Goal: Task Accomplishment & Management: Manage account settings

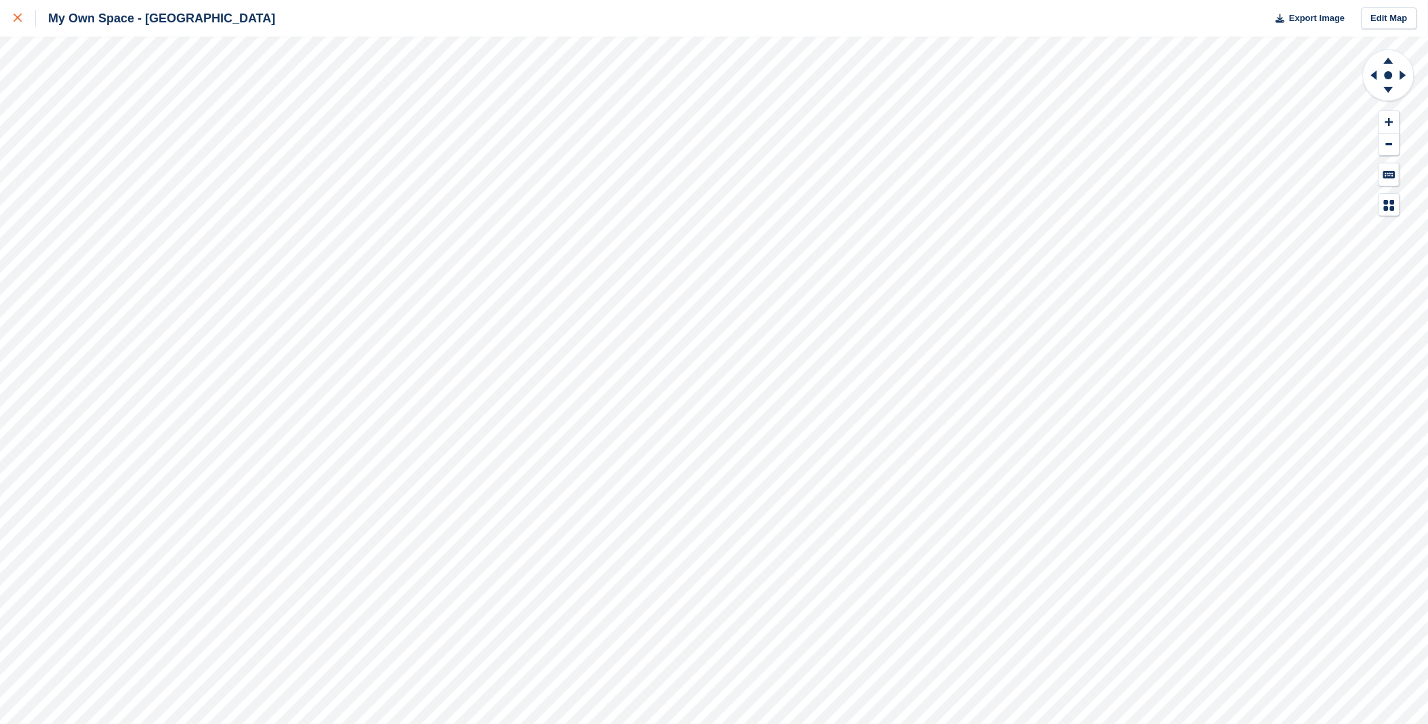
click at [18, 20] on icon at bounding box center [18, 18] width 8 height 8
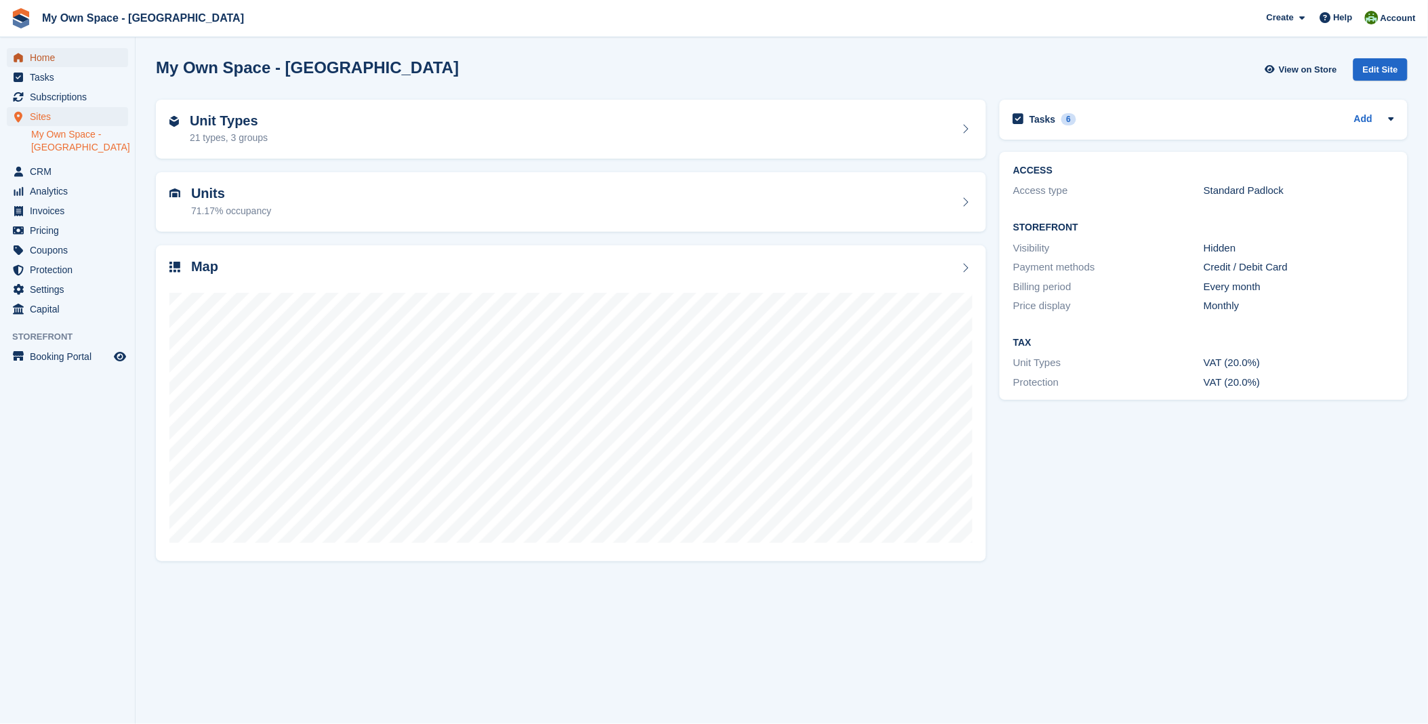
click at [39, 52] on span "Home" at bounding box center [70, 57] width 81 height 19
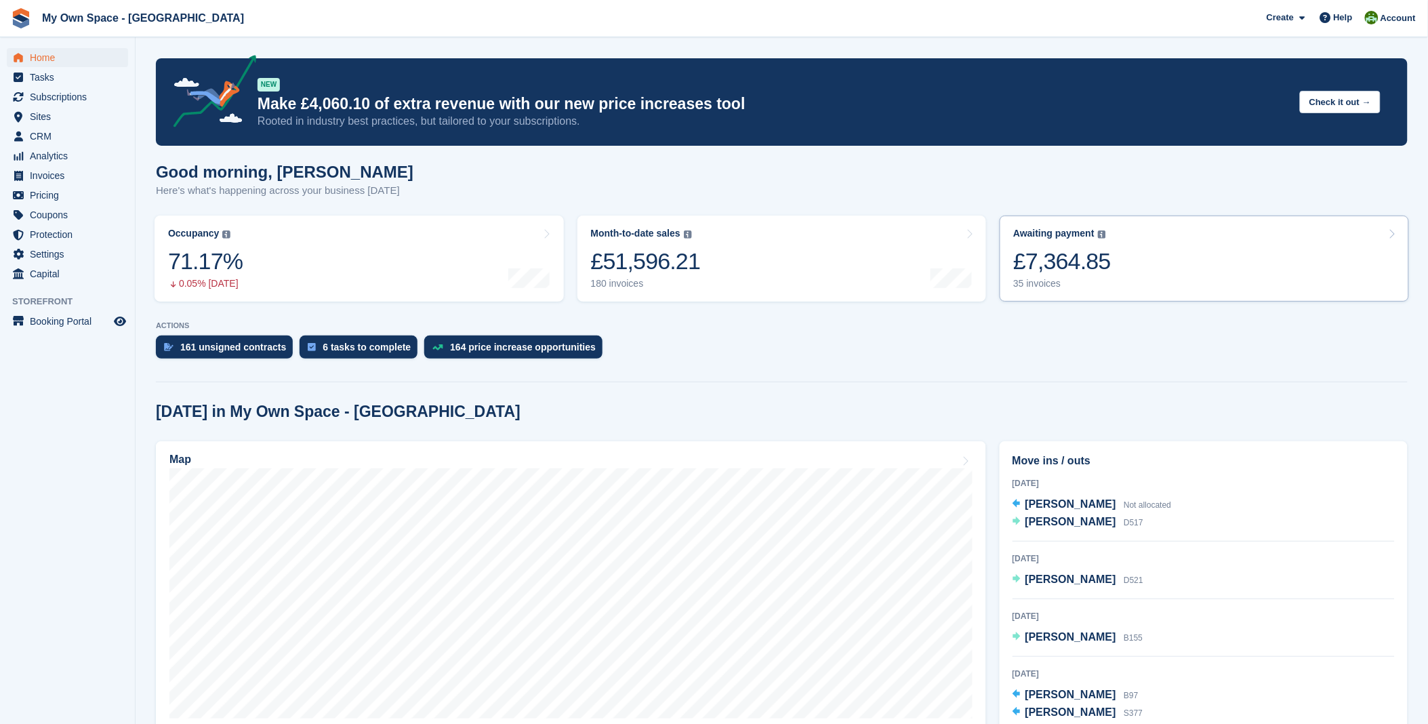
click at [1106, 262] on link "Awaiting payment The total outstanding balance on all open invoices. £7,364.85 …" at bounding box center [1204, 259] width 409 height 86
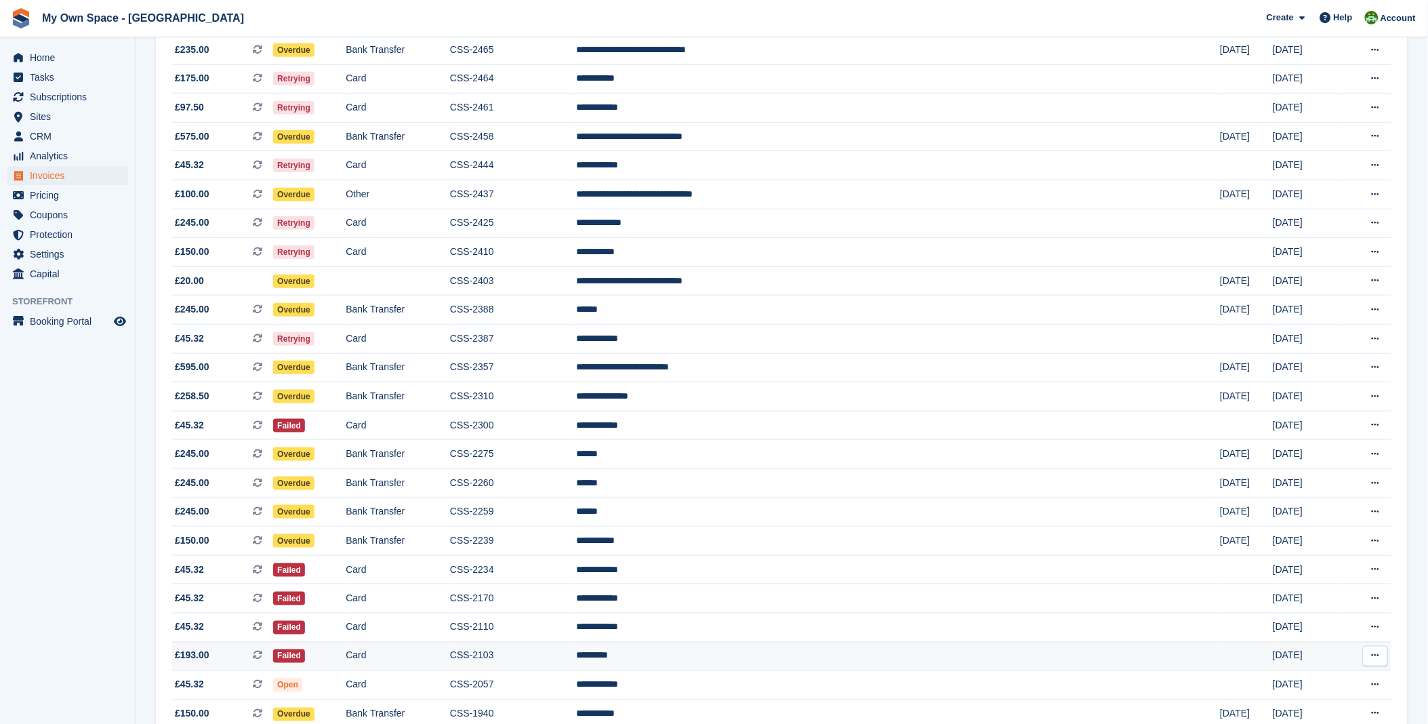
scroll to position [287, 0]
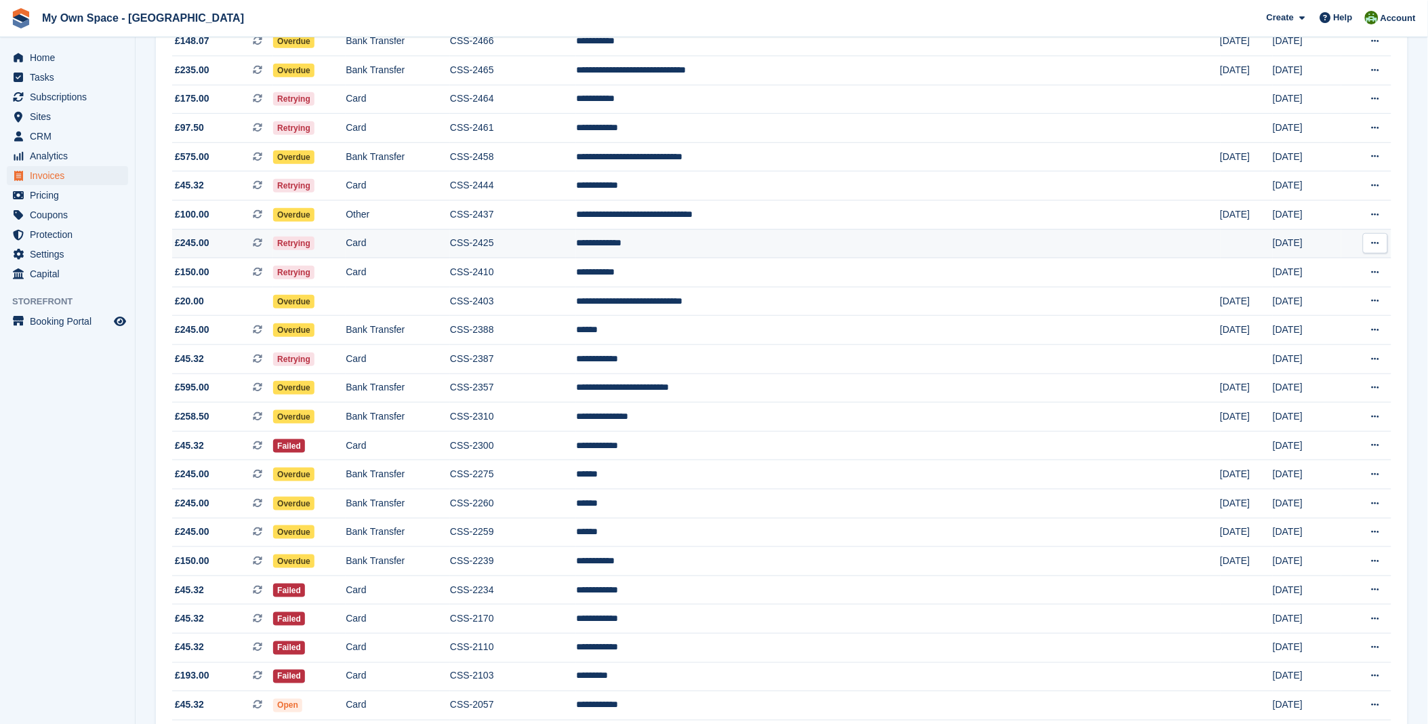
click at [739, 249] on td "**********" at bounding box center [898, 243] width 645 height 29
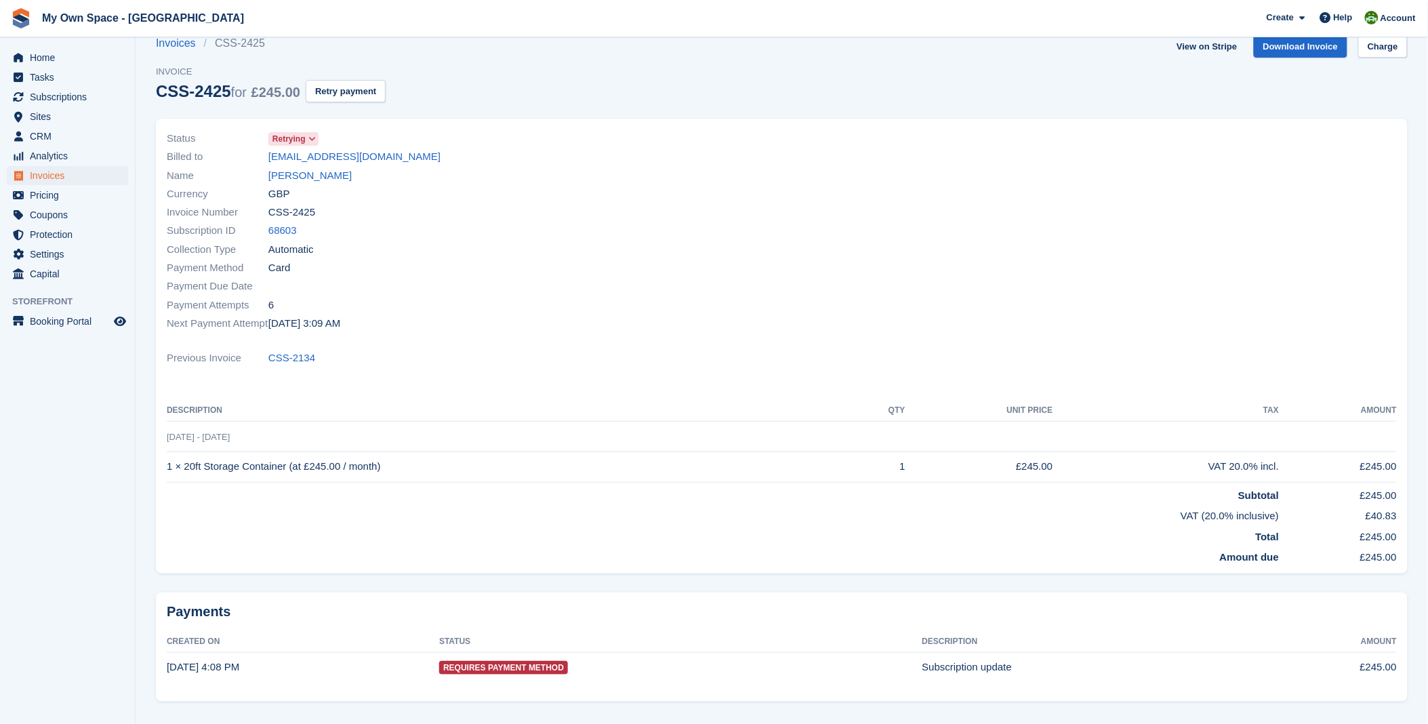
scroll to position [62, 0]
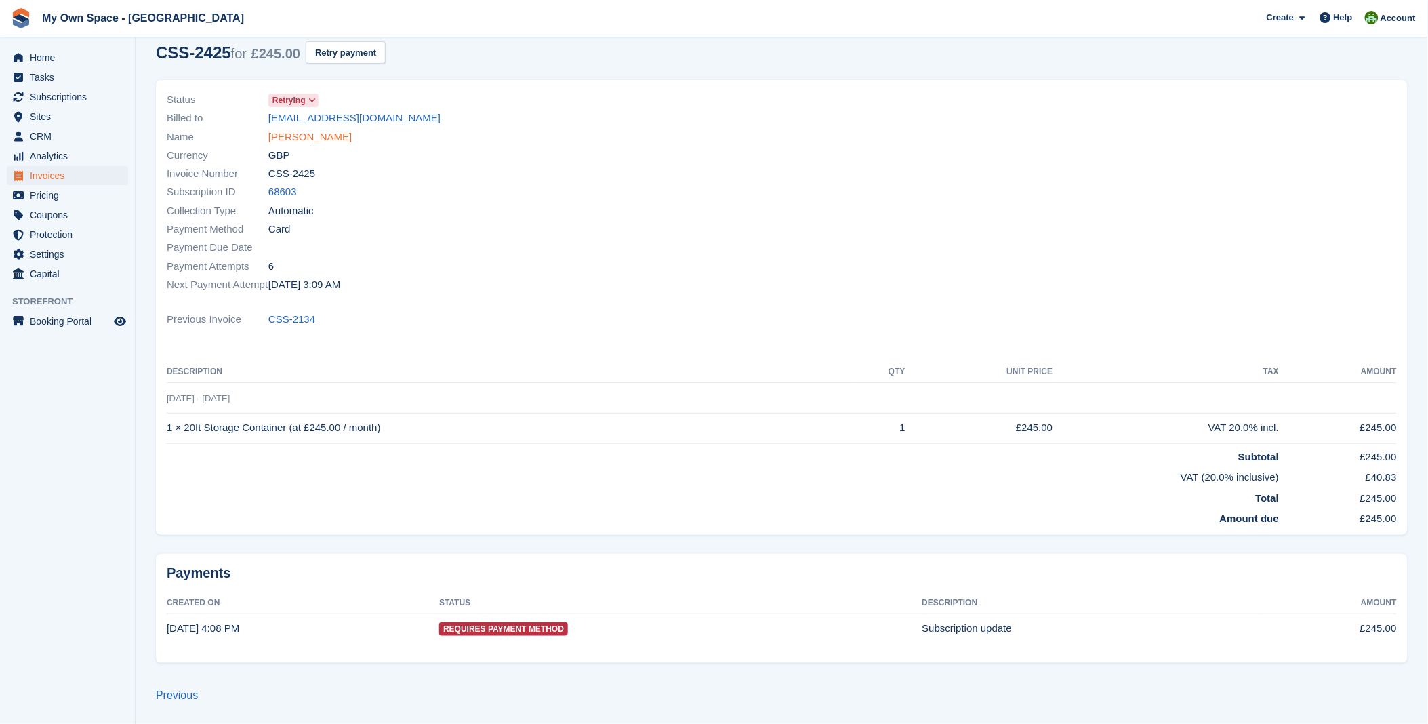
click at [282, 140] on link "Masood Kallis" at bounding box center [309, 137] width 83 height 16
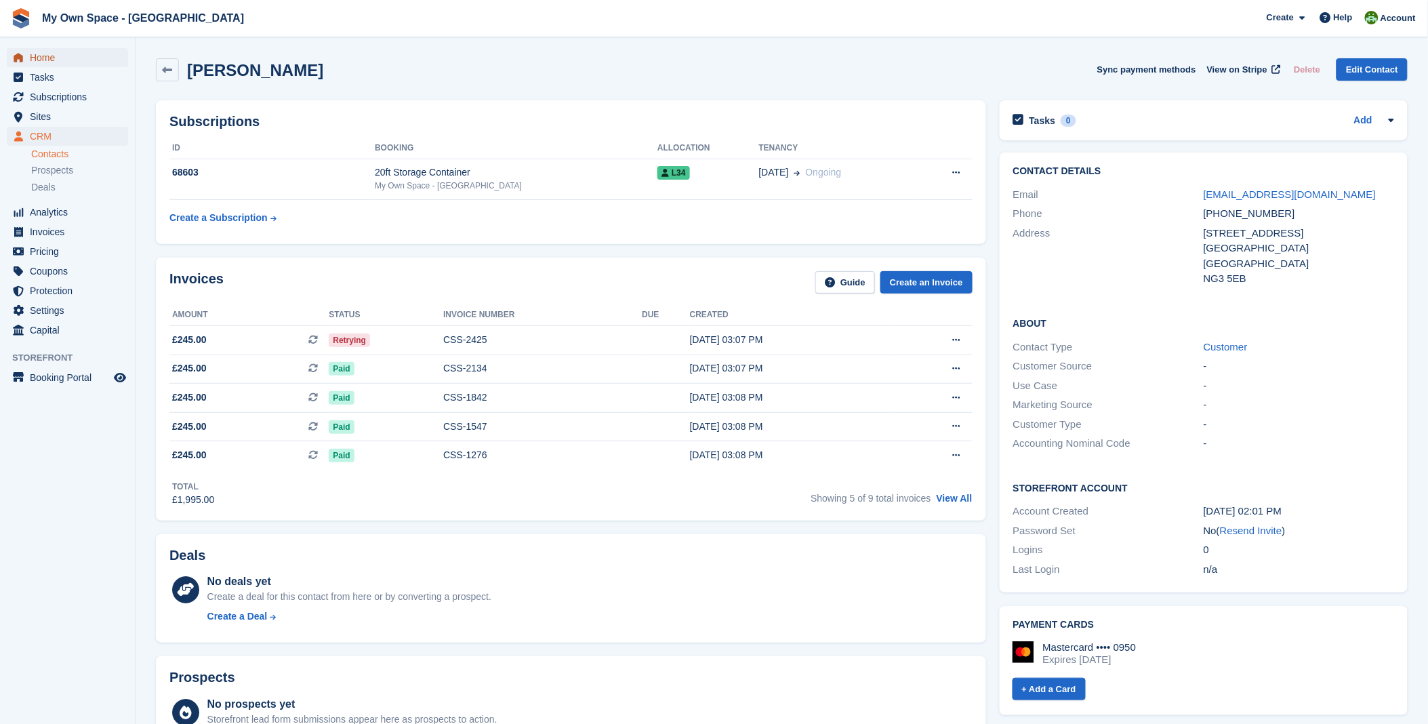
click at [52, 62] on span "Home" at bounding box center [70, 57] width 81 height 19
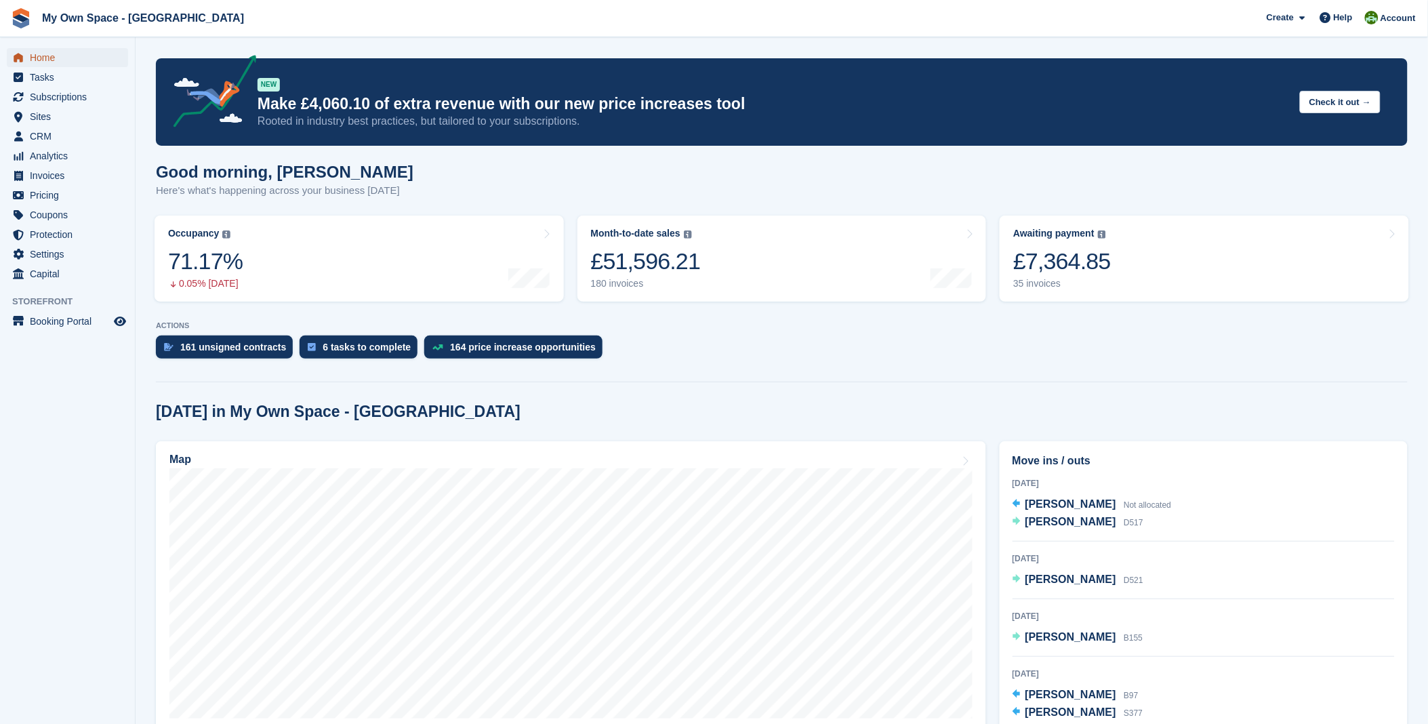
click at [55, 51] on span "Home" at bounding box center [70, 57] width 81 height 19
click at [70, 92] on span "Subscriptions" at bounding box center [70, 96] width 81 height 19
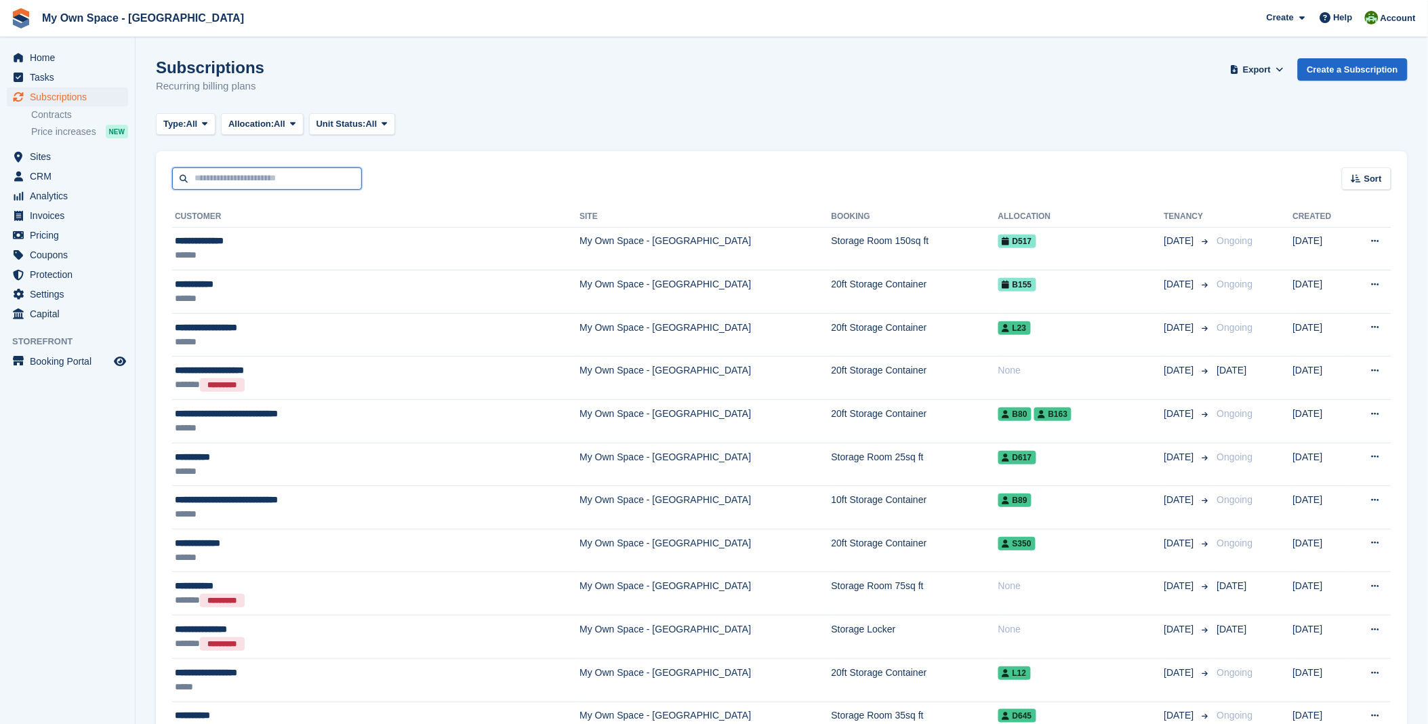
click at [271, 176] on input "text" at bounding box center [267, 178] width 190 height 22
type input "****"
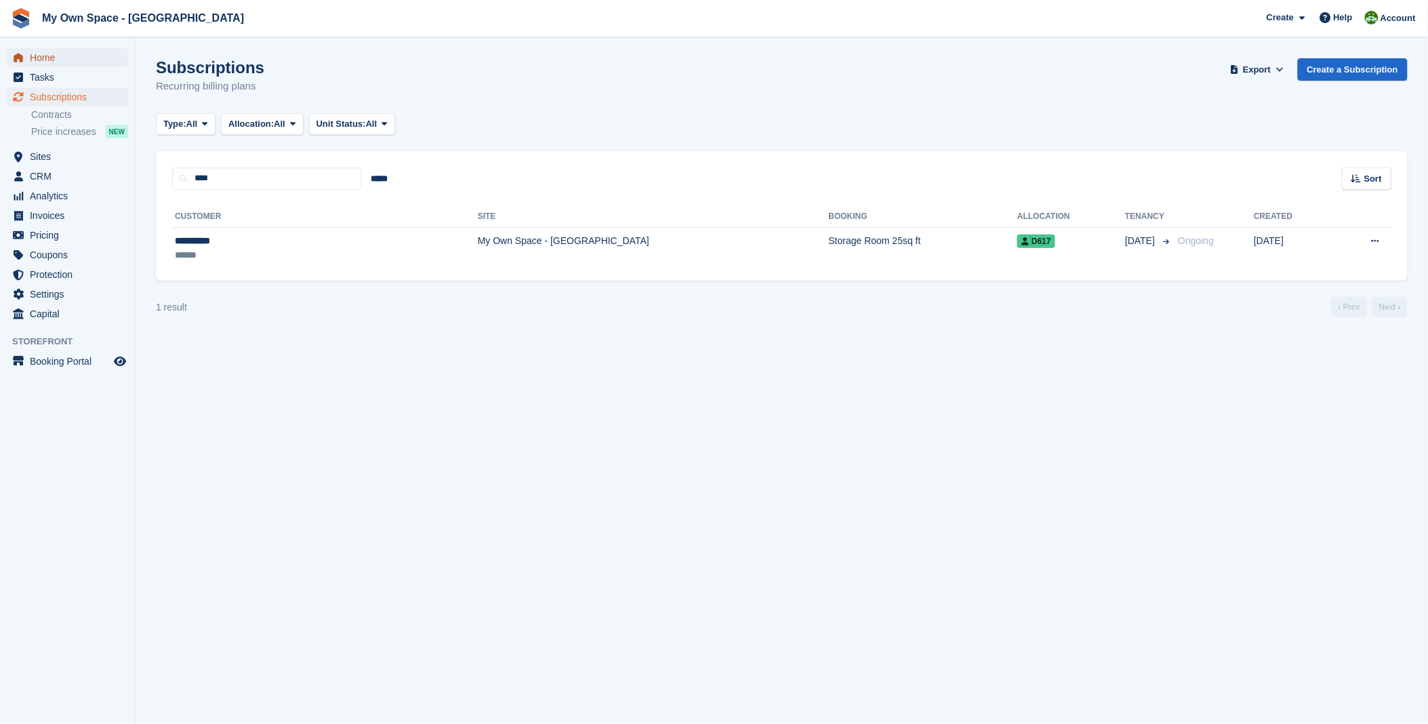
click at [56, 65] on span "Home" at bounding box center [70, 57] width 81 height 19
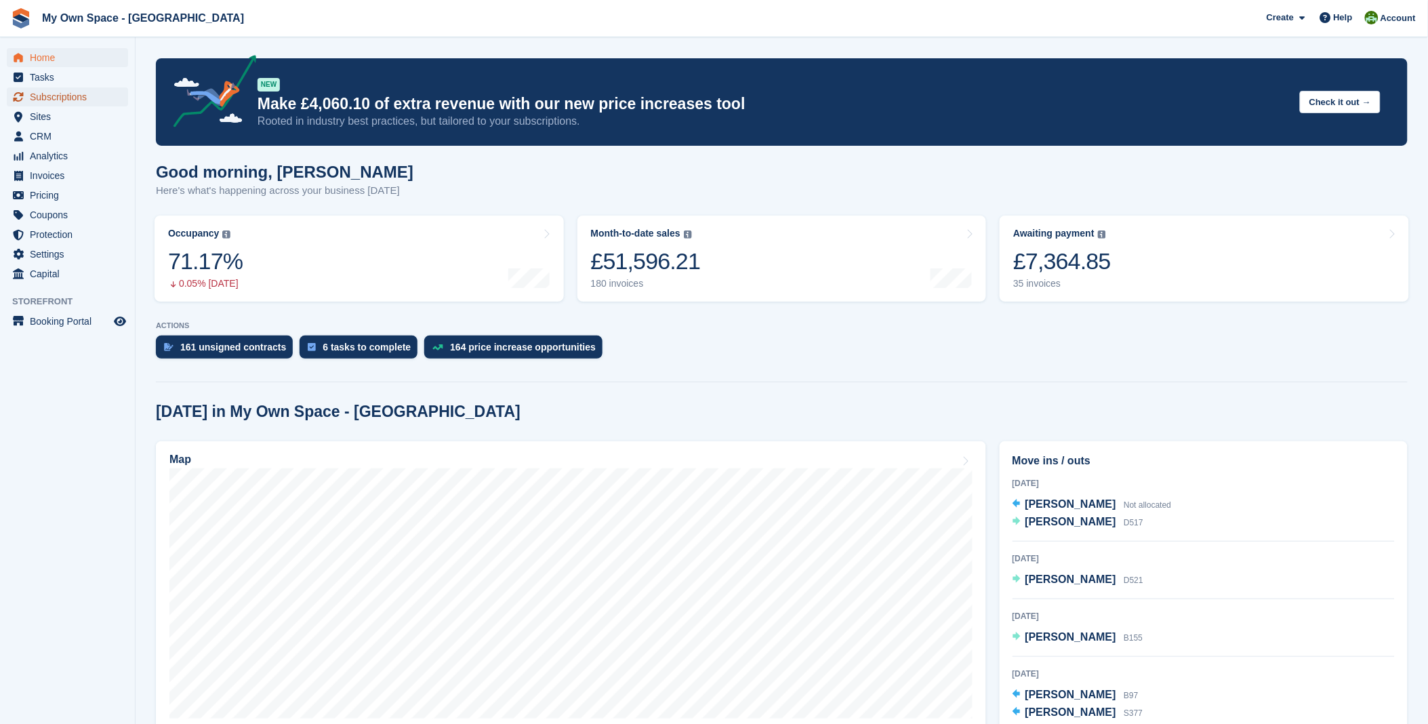
click at [64, 104] on span "Subscriptions" at bounding box center [70, 96] width 81 height 19
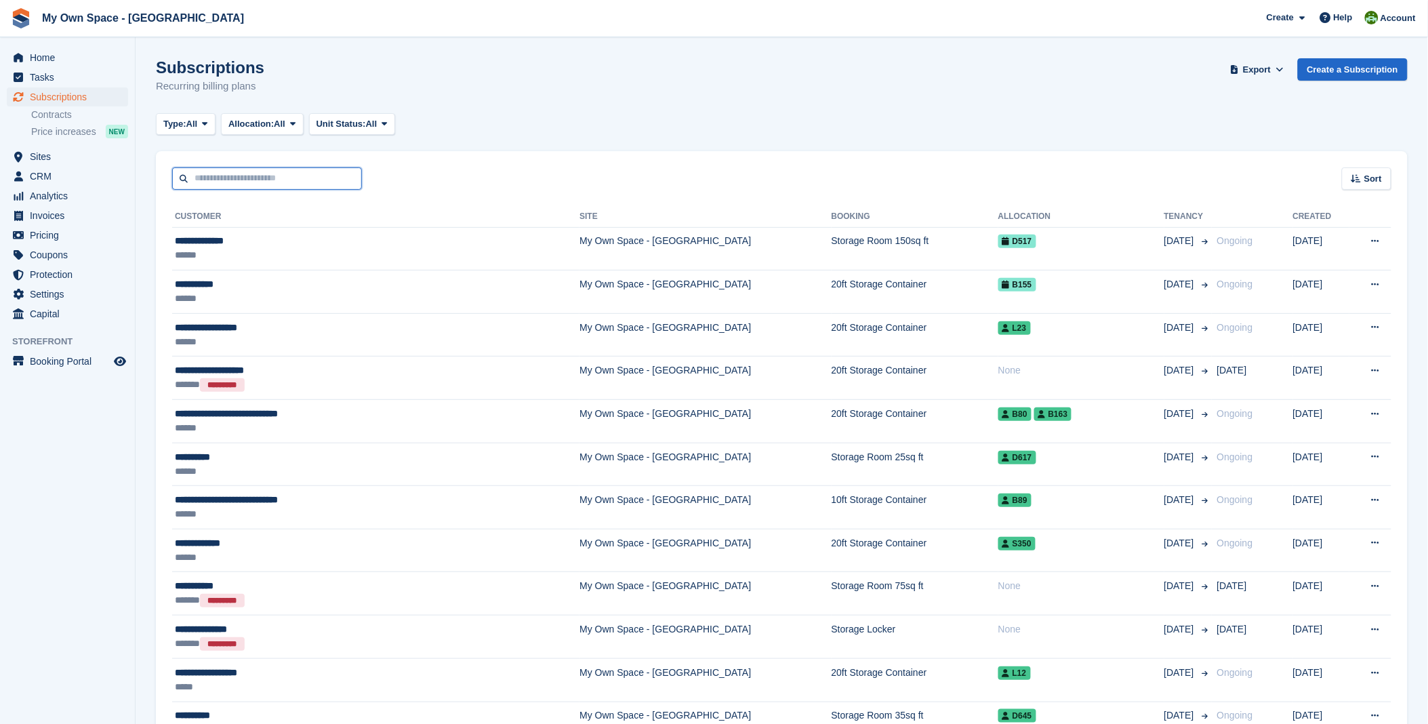
click at [266, 174] on input "text" at bounding box center [267, 178] width 190 height 22
type input "******"
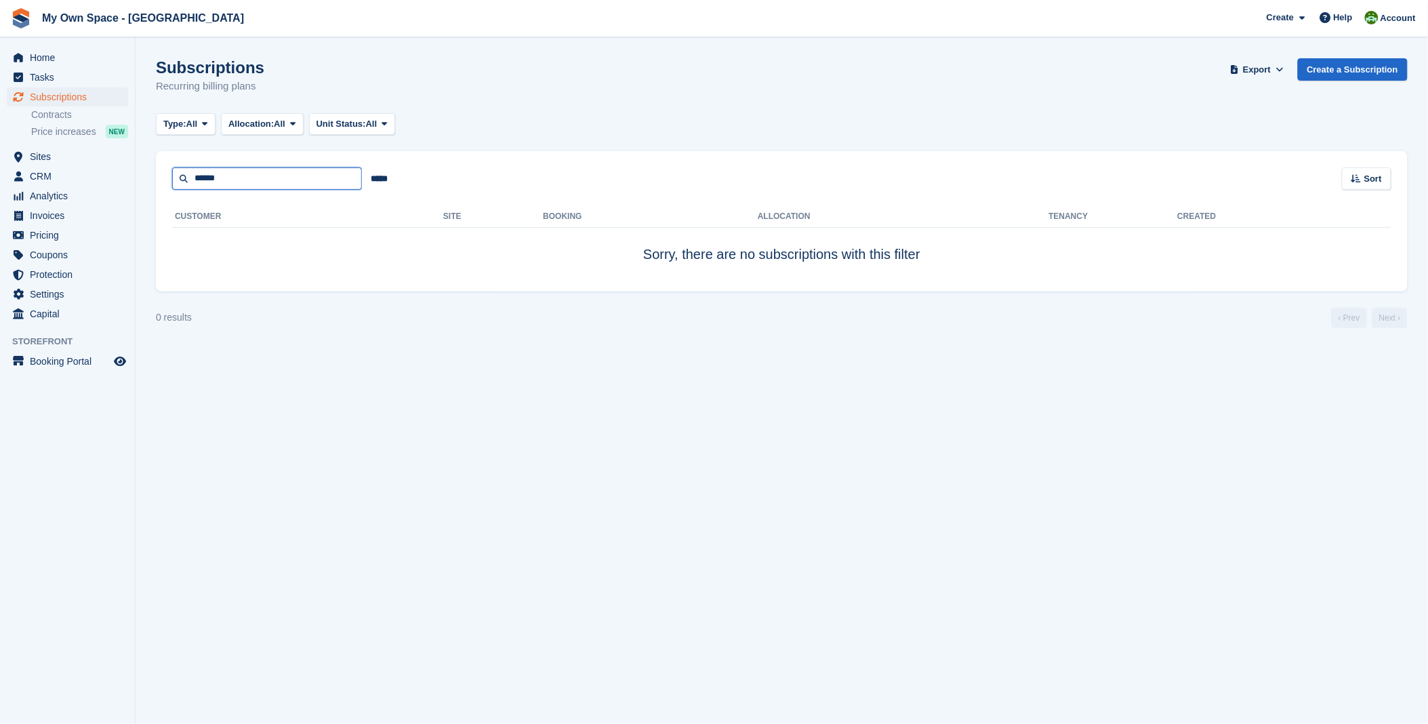
drag, startPoint x: 266, startPoint y: 174, endPoint x: 151, endPoint y: 194, distance: 116.2
click at [151, 194] on section "Subscriptions Recurring billing plans Export Export Subscriptions Export a CSV …" at bounding box center [782, 362] width 1293 height 724
click at [79, 57] on span "Home" at bounding box center [70, 57] width 81 height 19
